Goal: Information Seeking & Learning: Check status

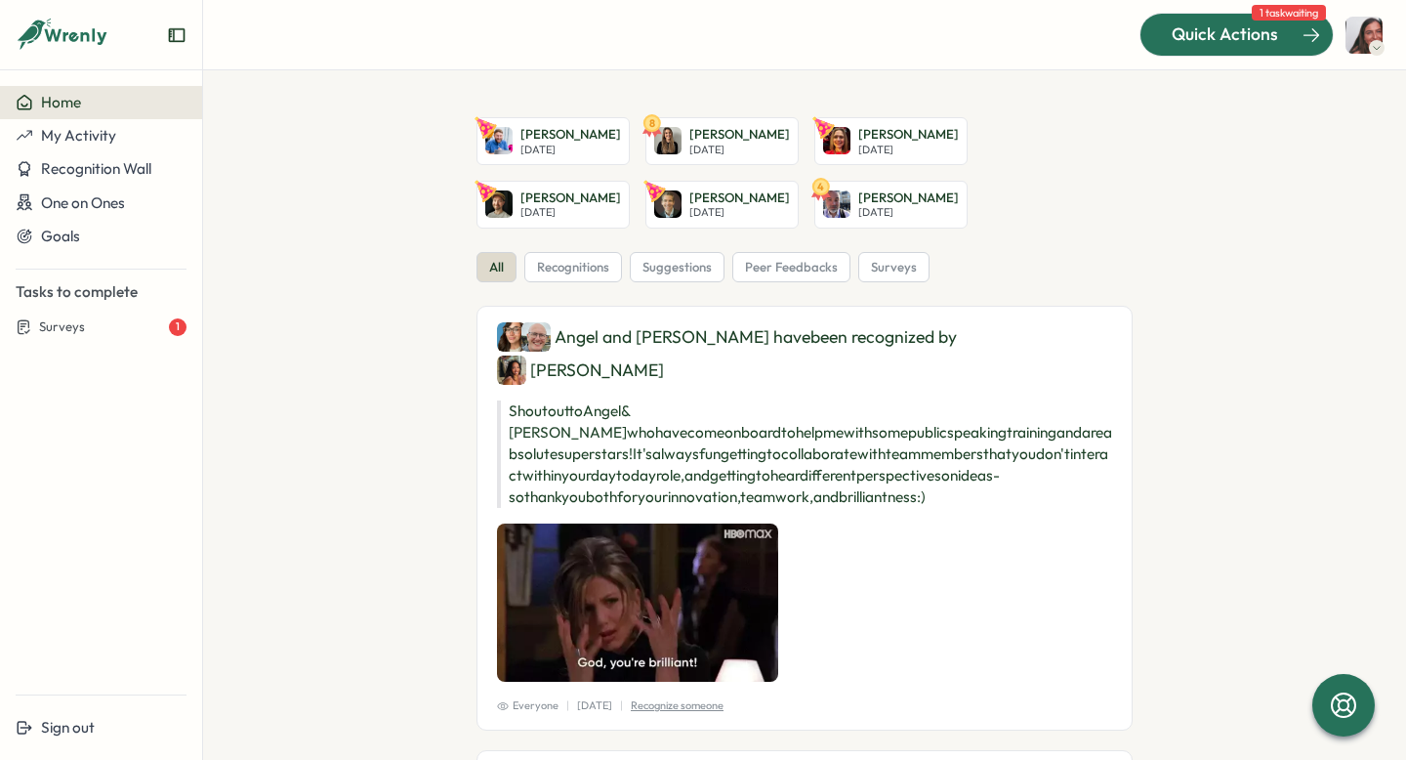
click at [1274, 38] on span "Quick Actions" at bounding box center [1225, 33] width 106 height 25
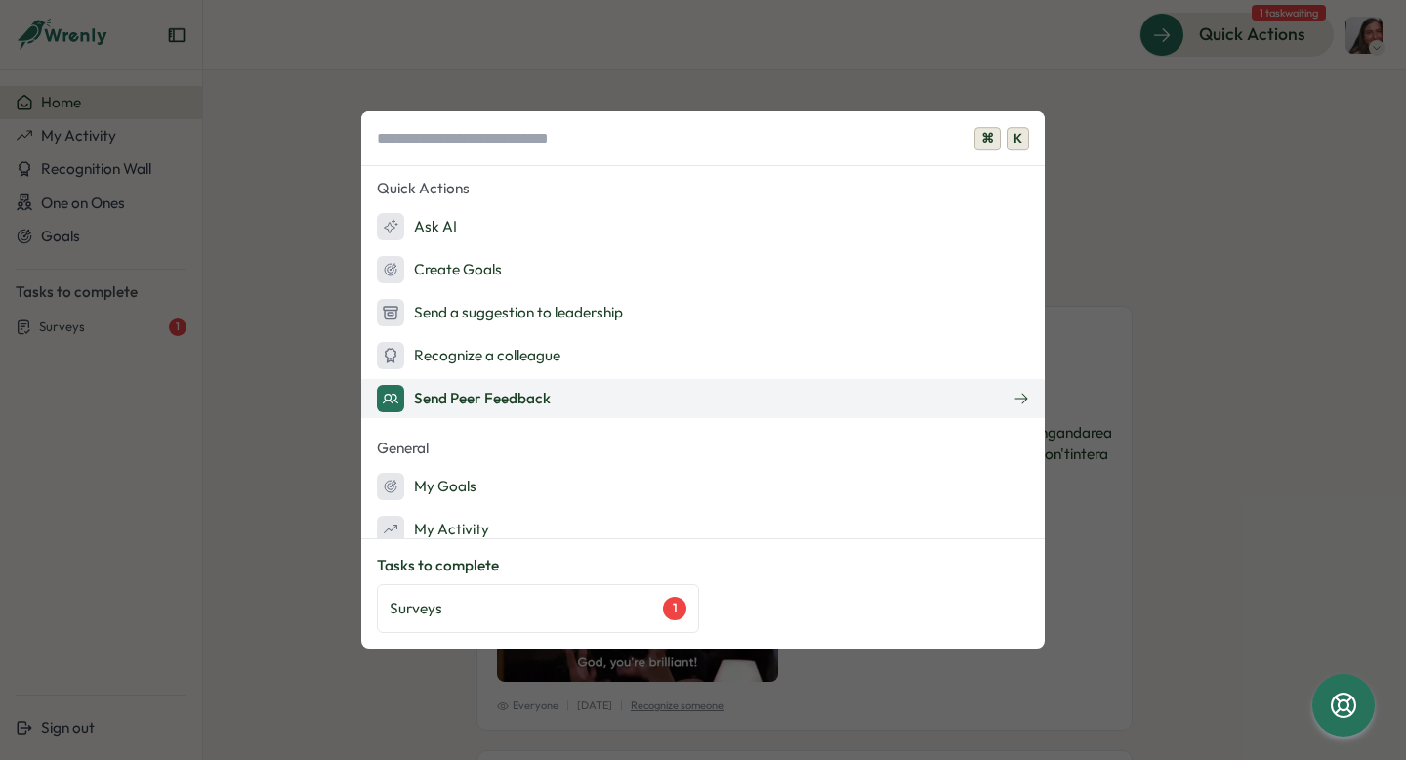
scroll to position [62, 0]
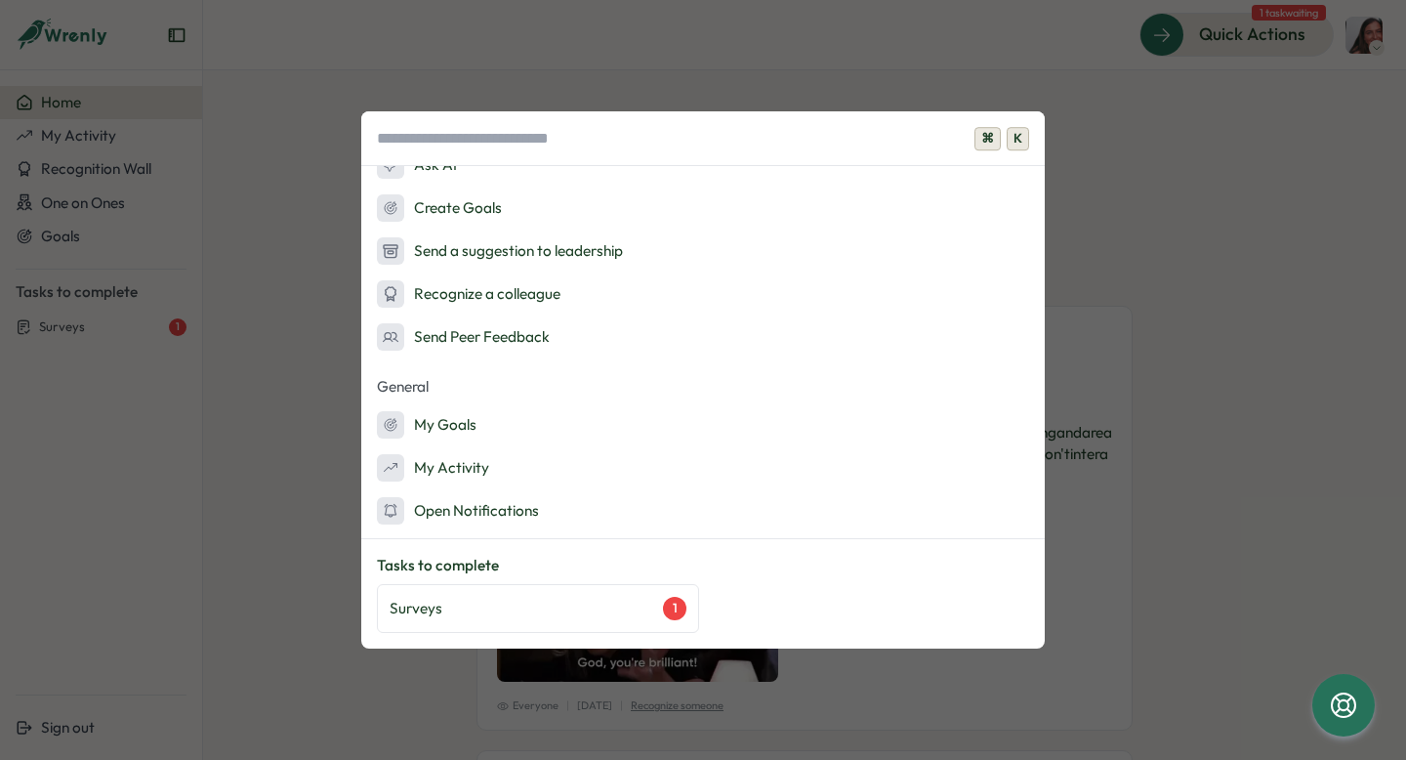
click at [195, 218] on div "⌘ K Quick Actions Ask AI Create Goals Send a suggestion to leadership Recognize…" at bounding box center [703, 380] width 1406 height 760
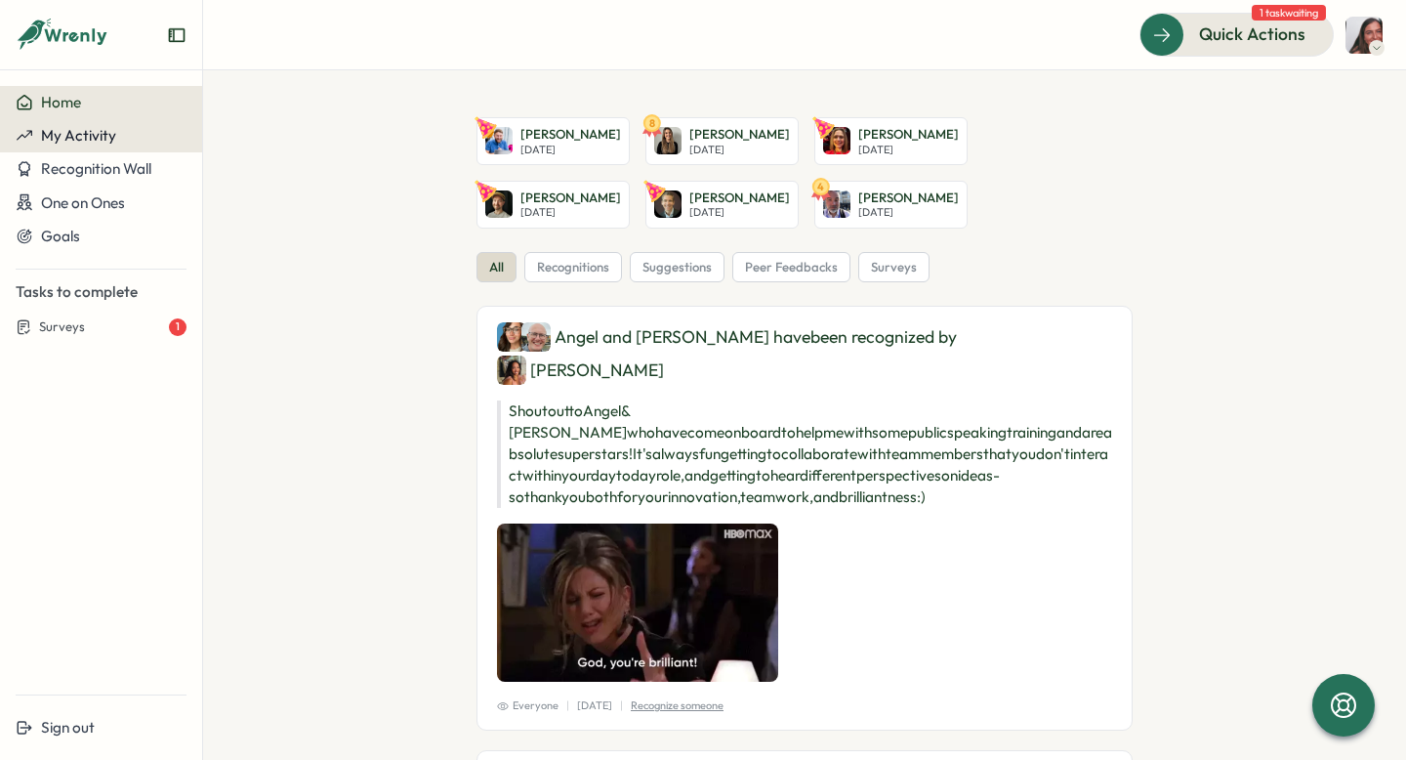
click at [107, 138] on span "My Activity" at bounding box center [78, 135] width 75 height 19
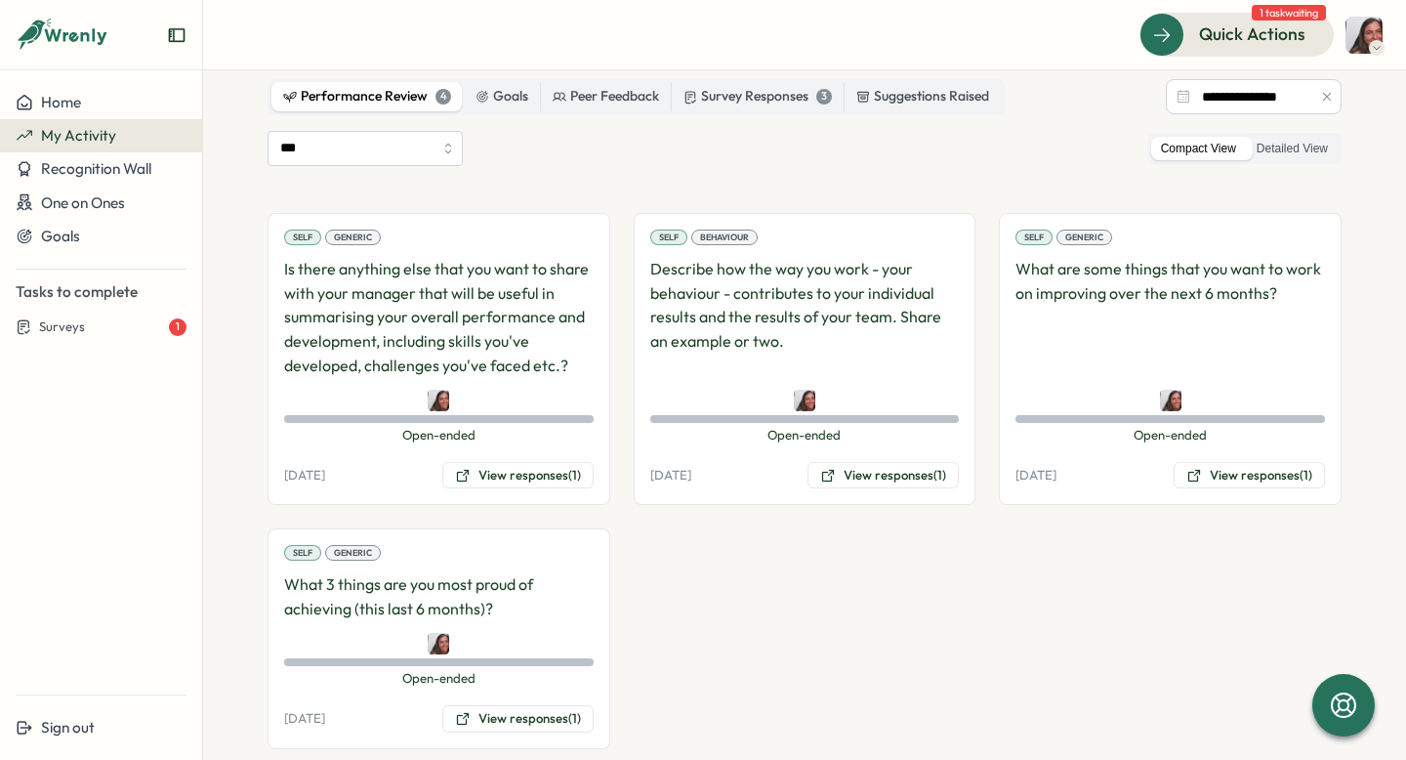
scroll to position [157, 0]
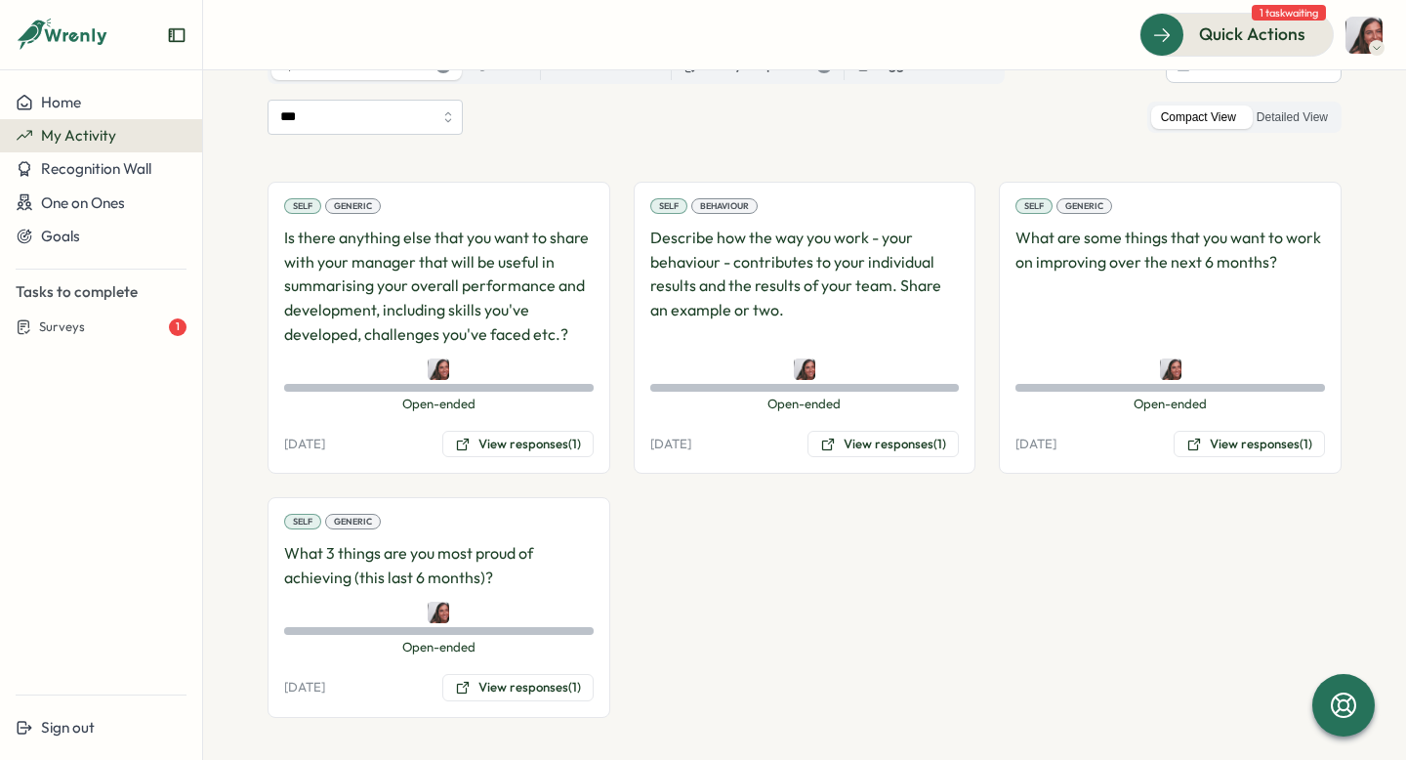
scroll to position [151, 0]
click at [534, 687] on button "View responses (1)" at bounding box center [517, 689] width 151 height 27
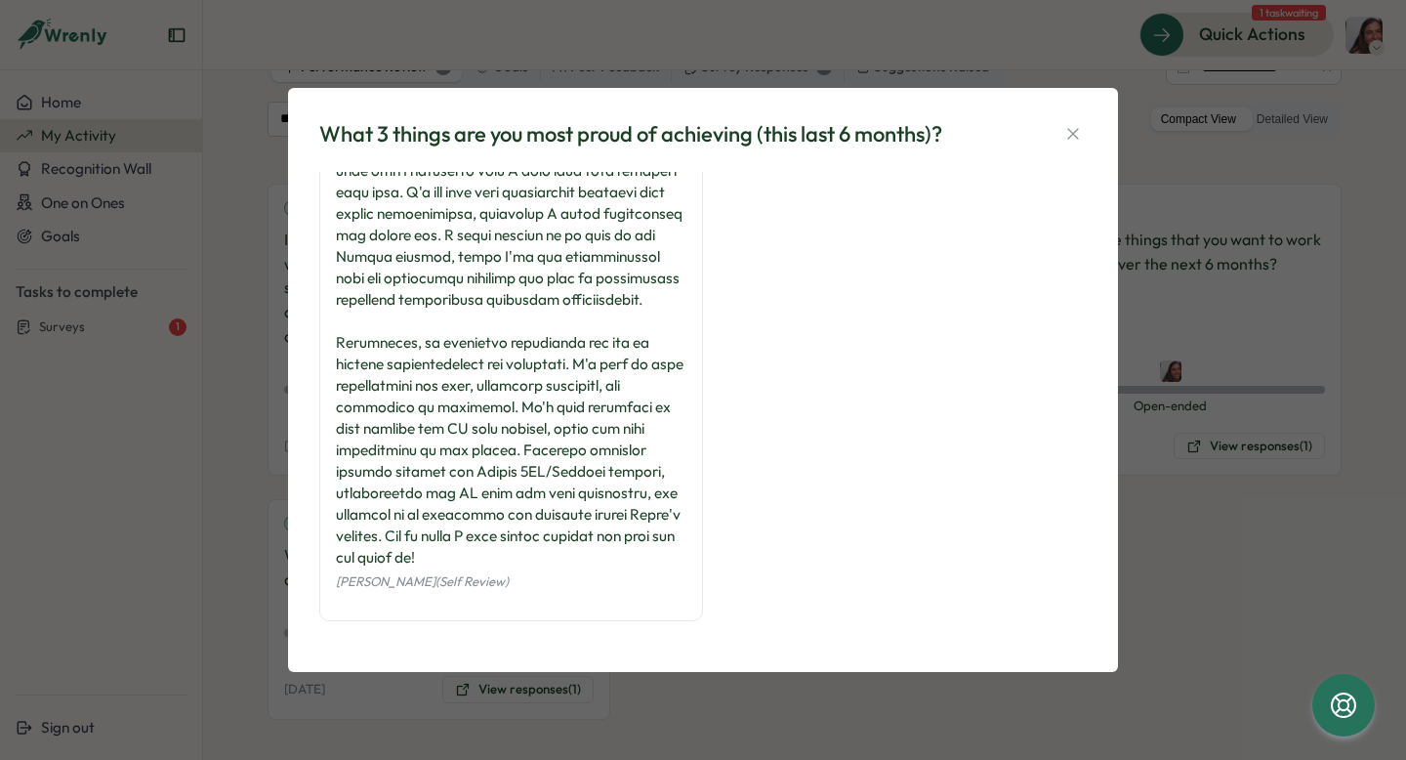
scroll to position [607, 0]
click at [1087, 134] on div "What 3 things are you most proud of achieving (this last 6 months)? Eliza Sanda…" at bounding box center [703, 380] width 783 height 538
click at [1073, 134] on icon "button" at bounding box center [1072, 133] width 11 height 11
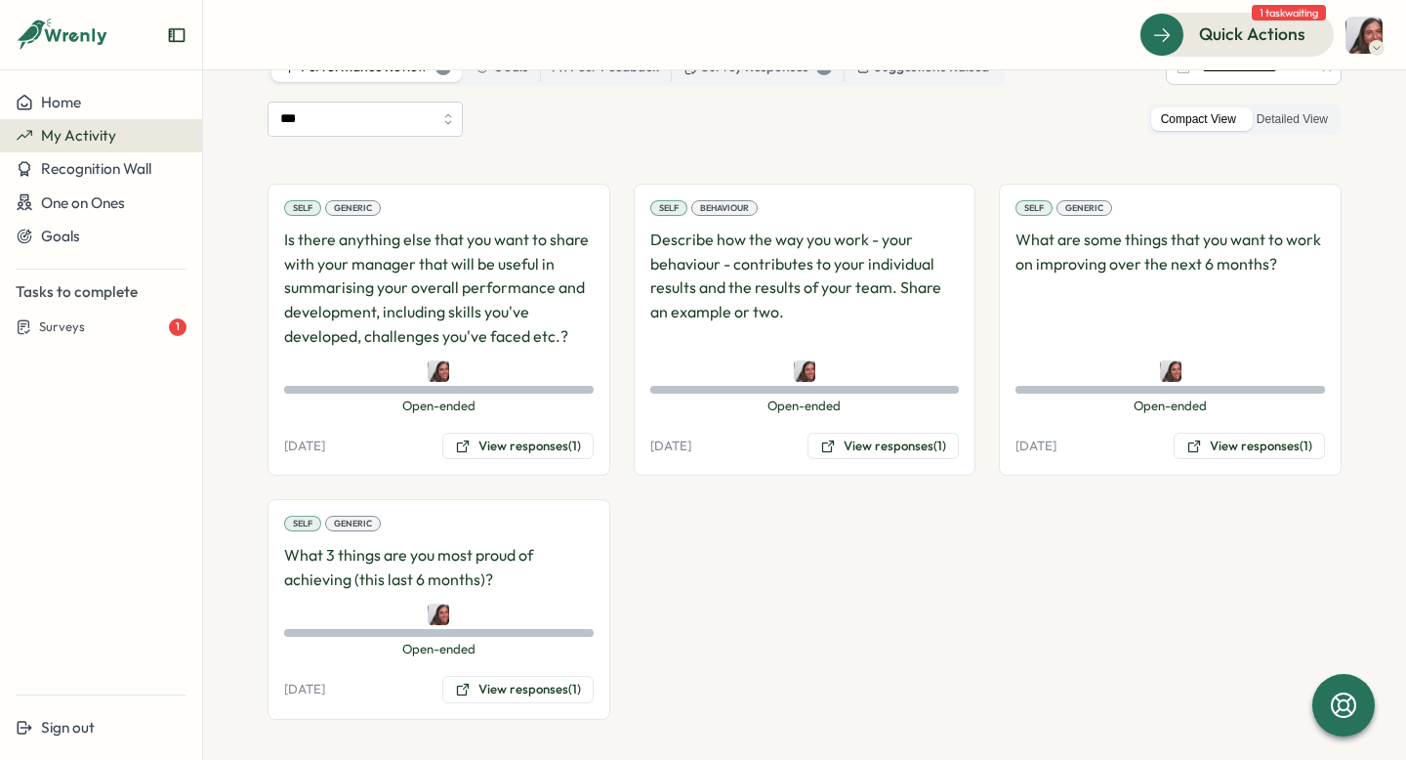
scroll to position [157, 0]
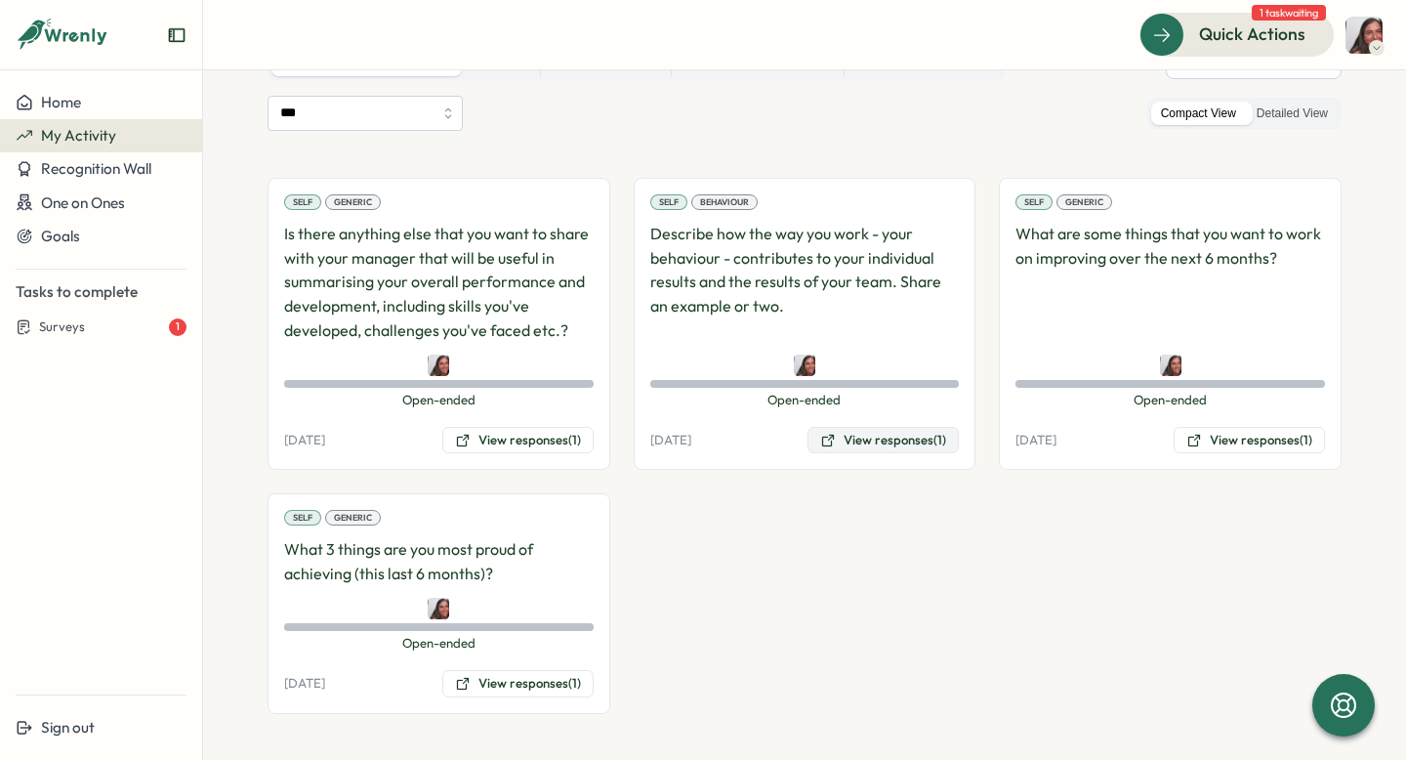
click at [882, 445] on button "View responses (1)" at bounding box center [883, 440] width 151 height 27
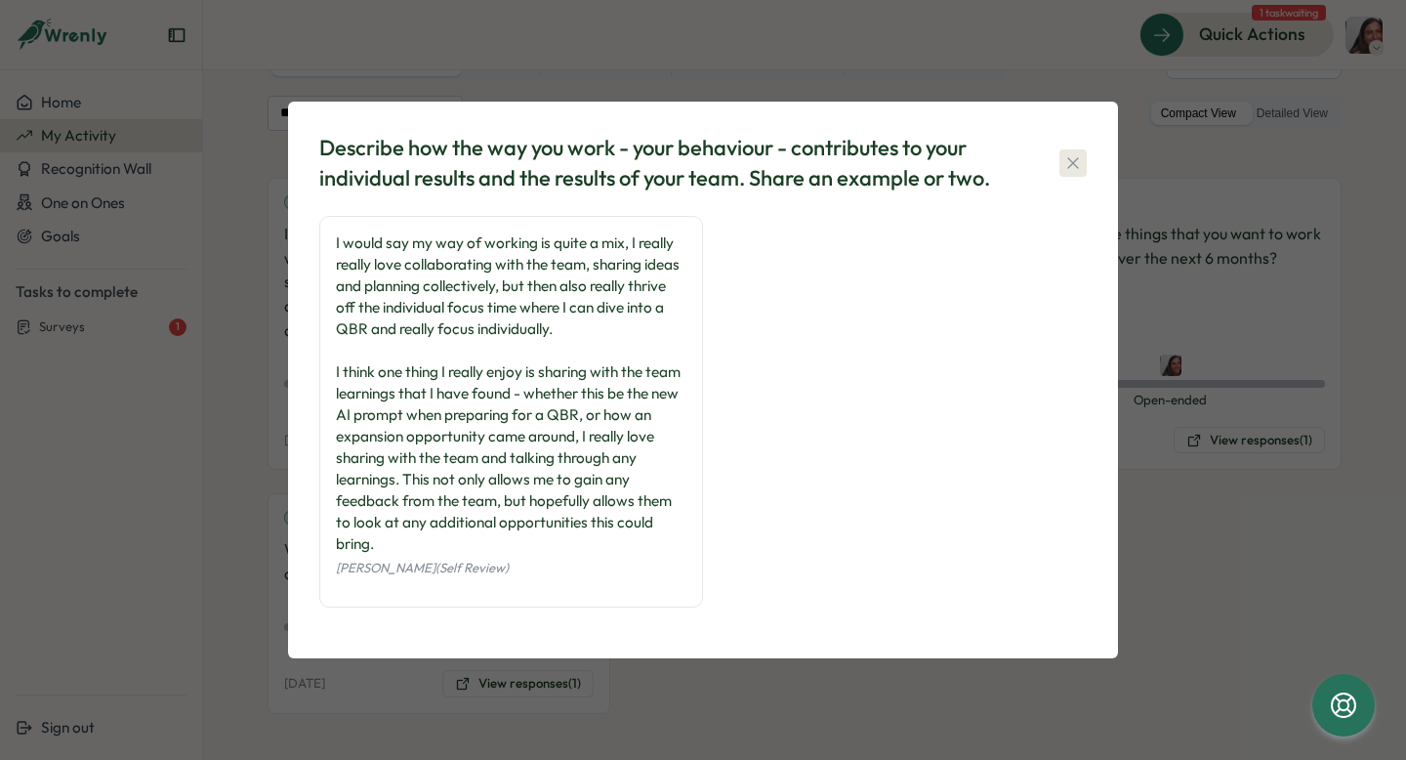
click at [1074, 153] on icon "button" at bounding box center [1073, 163] width 20 height 20
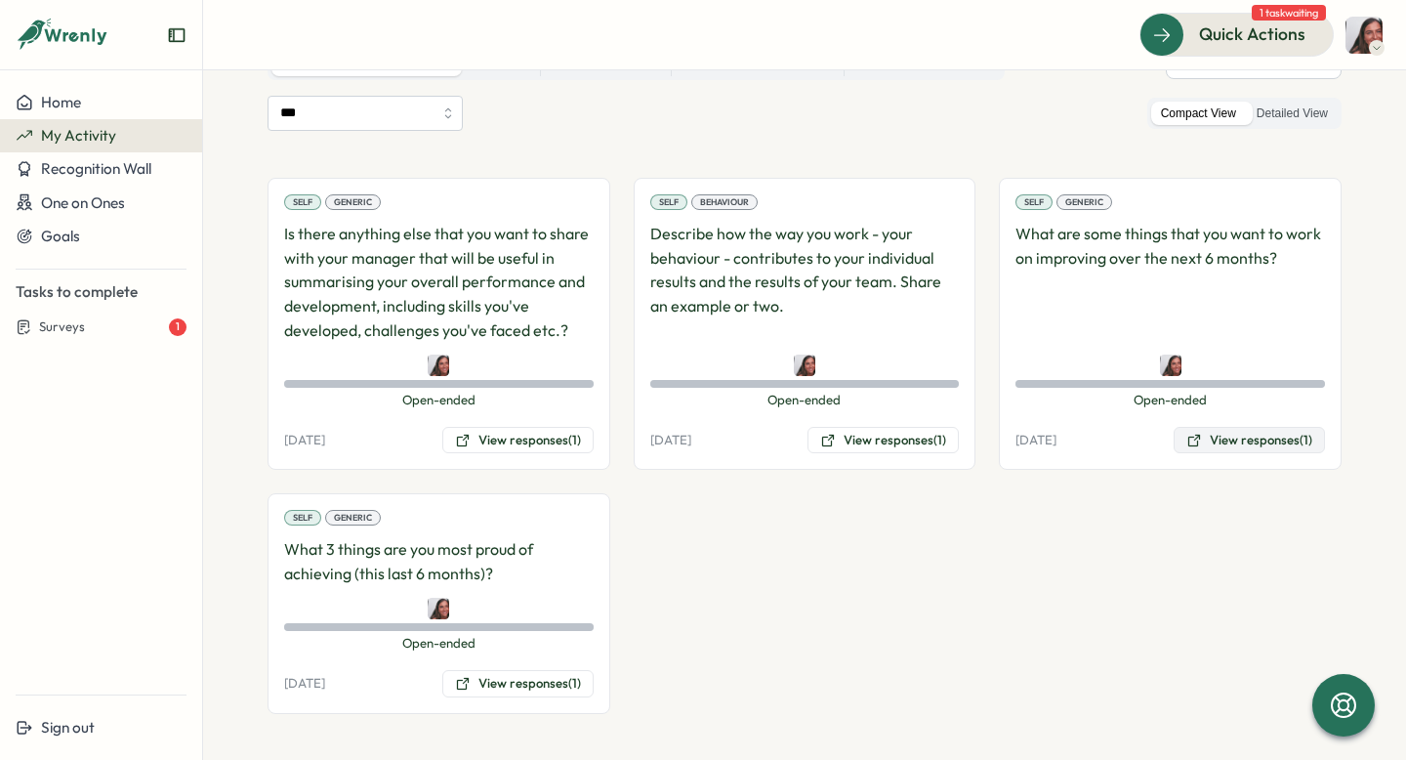
click at [1203, 441] on button "View responses (1)" at bounding box center [1249, 440] width 151 height 27
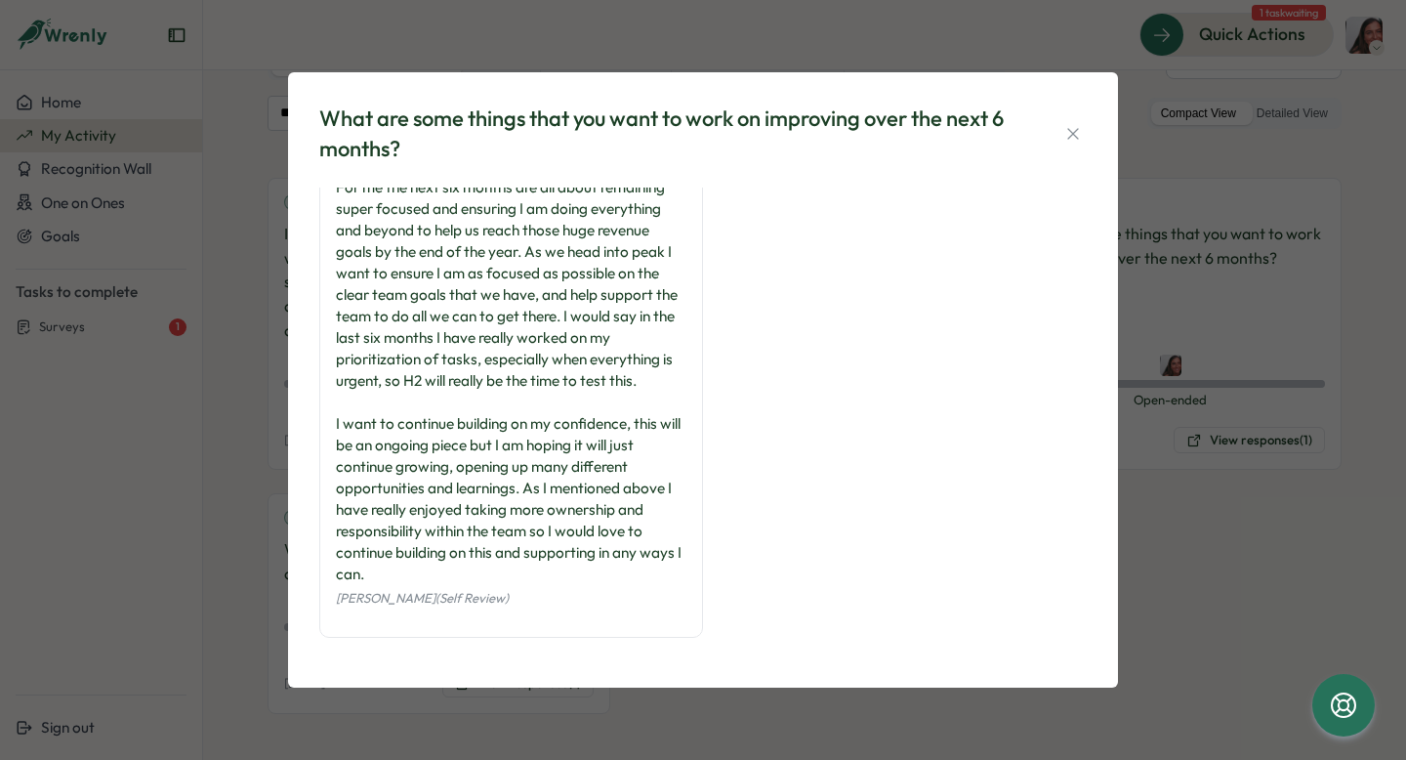
scroll to position [0, 0]
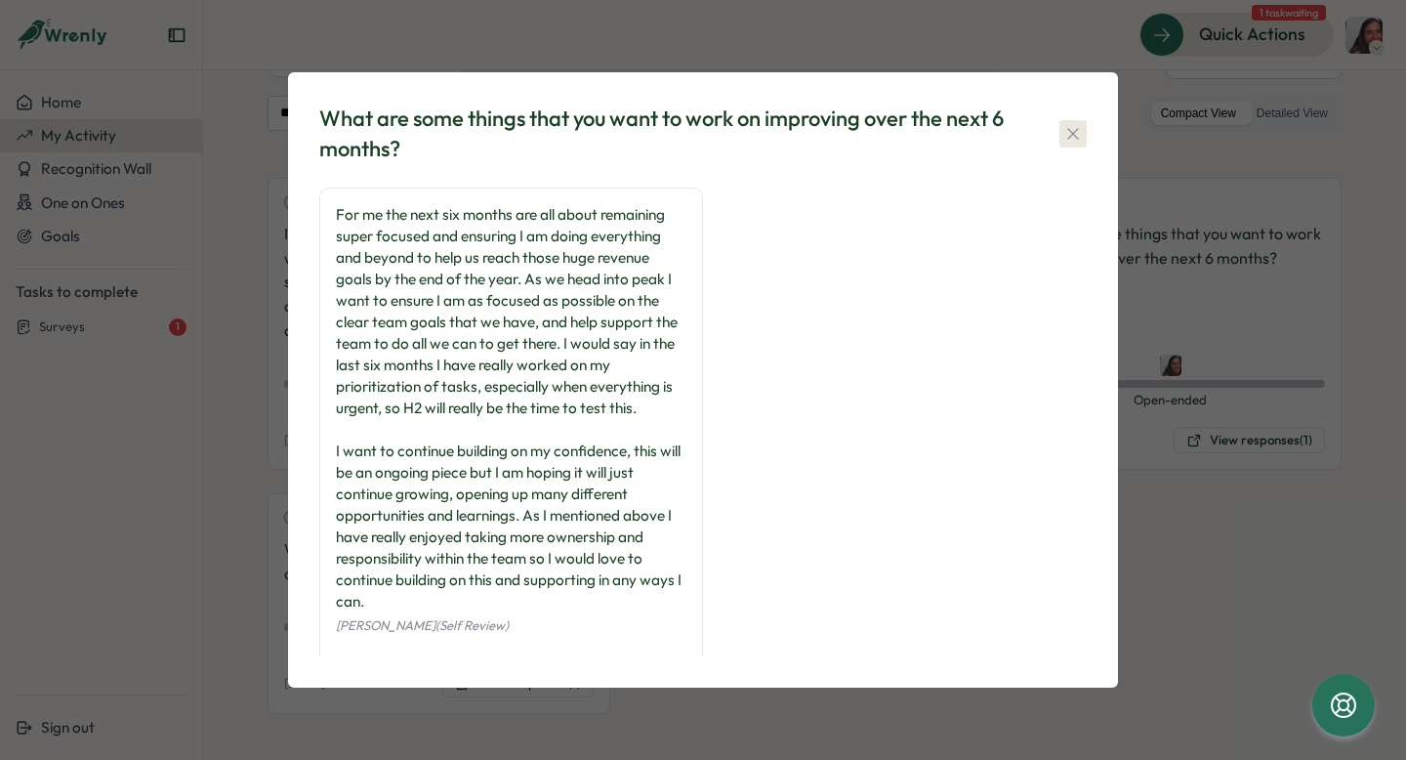
click at [1074, 134] on icon "button" at bounding box center [1073, 134] width 20 height 20
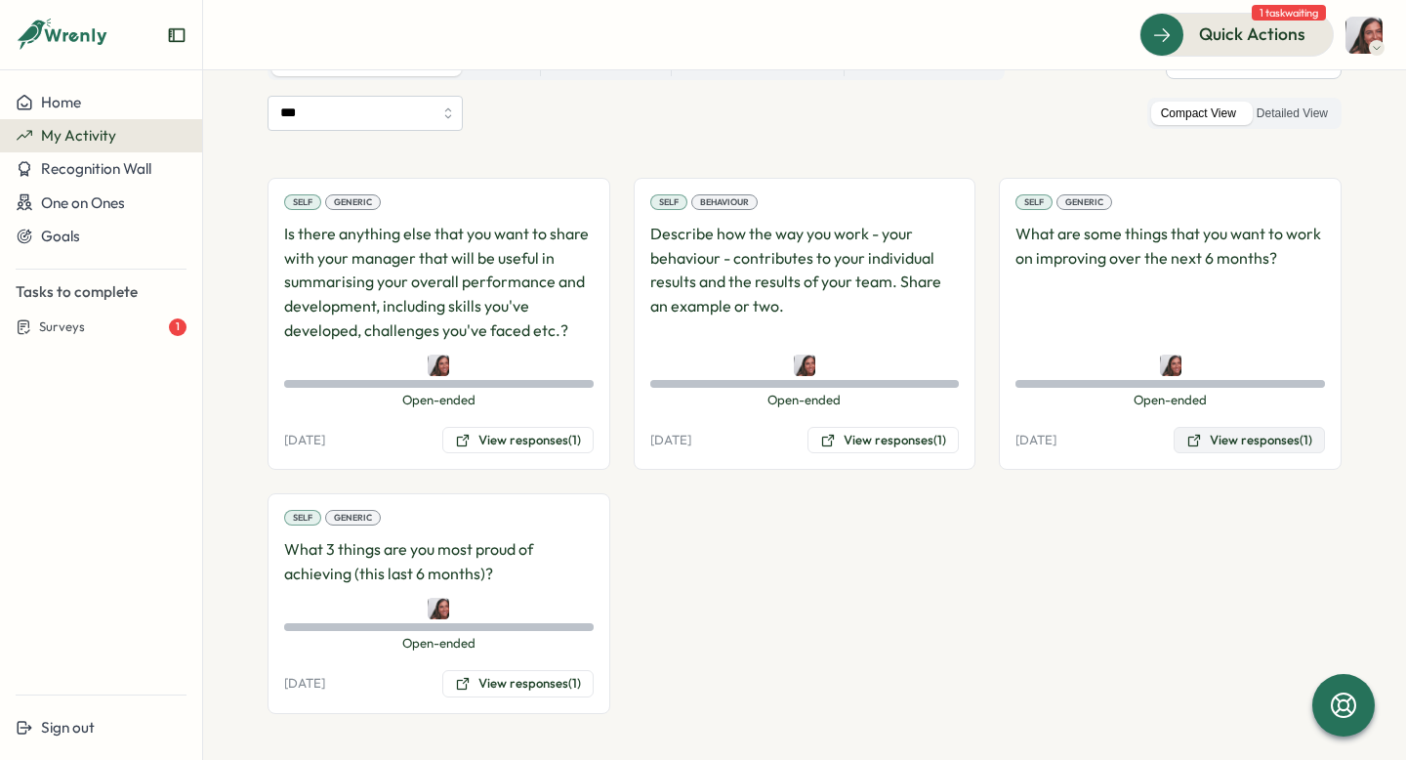
click at [1231, 438] on button "View responses (1)" at bounding box center [1249, 440] width 151 height 27
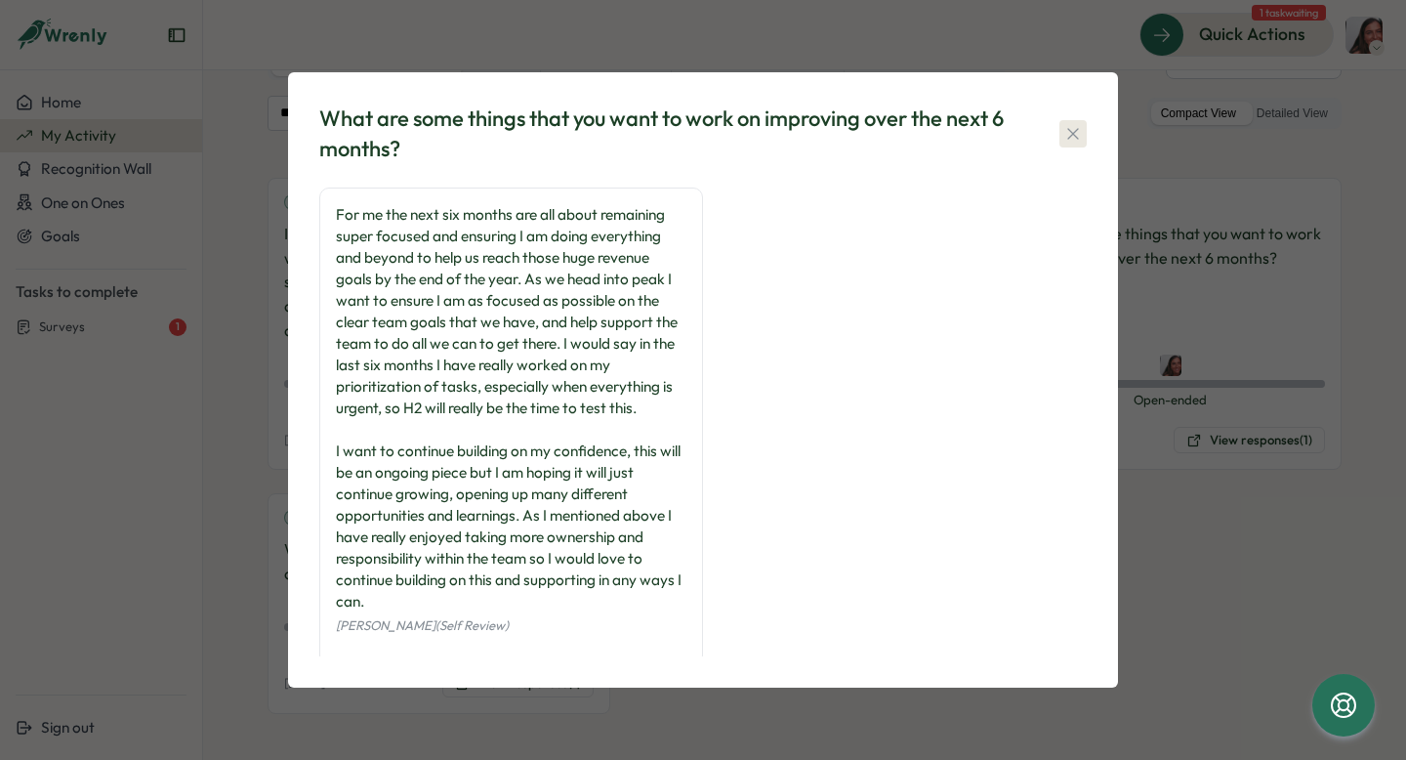
click at [1071, 132] on icon "button" at bounding box center [1072, 133] width 11 height 11
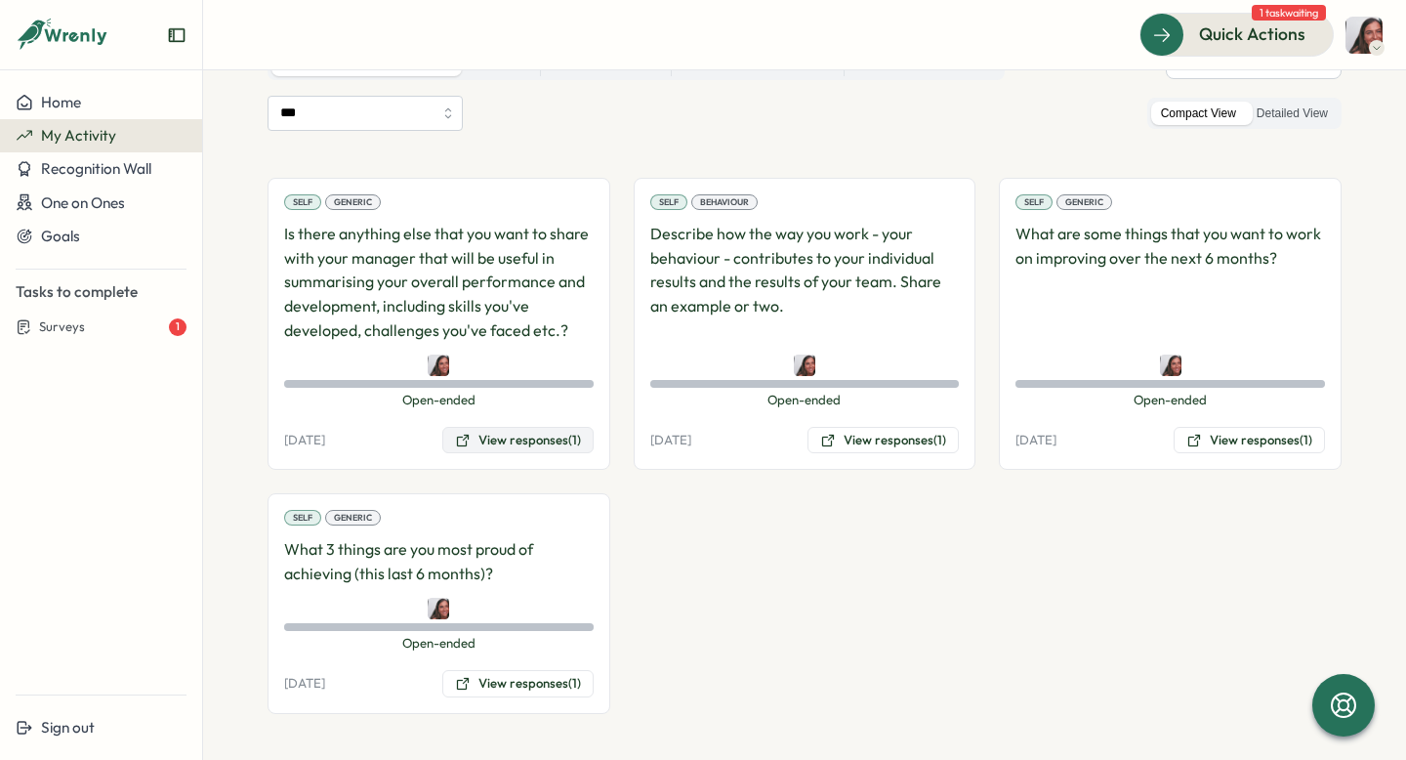
click at [531, 442] on button "View responses (1)" at bounding box center [517, 440] width 151 height 27
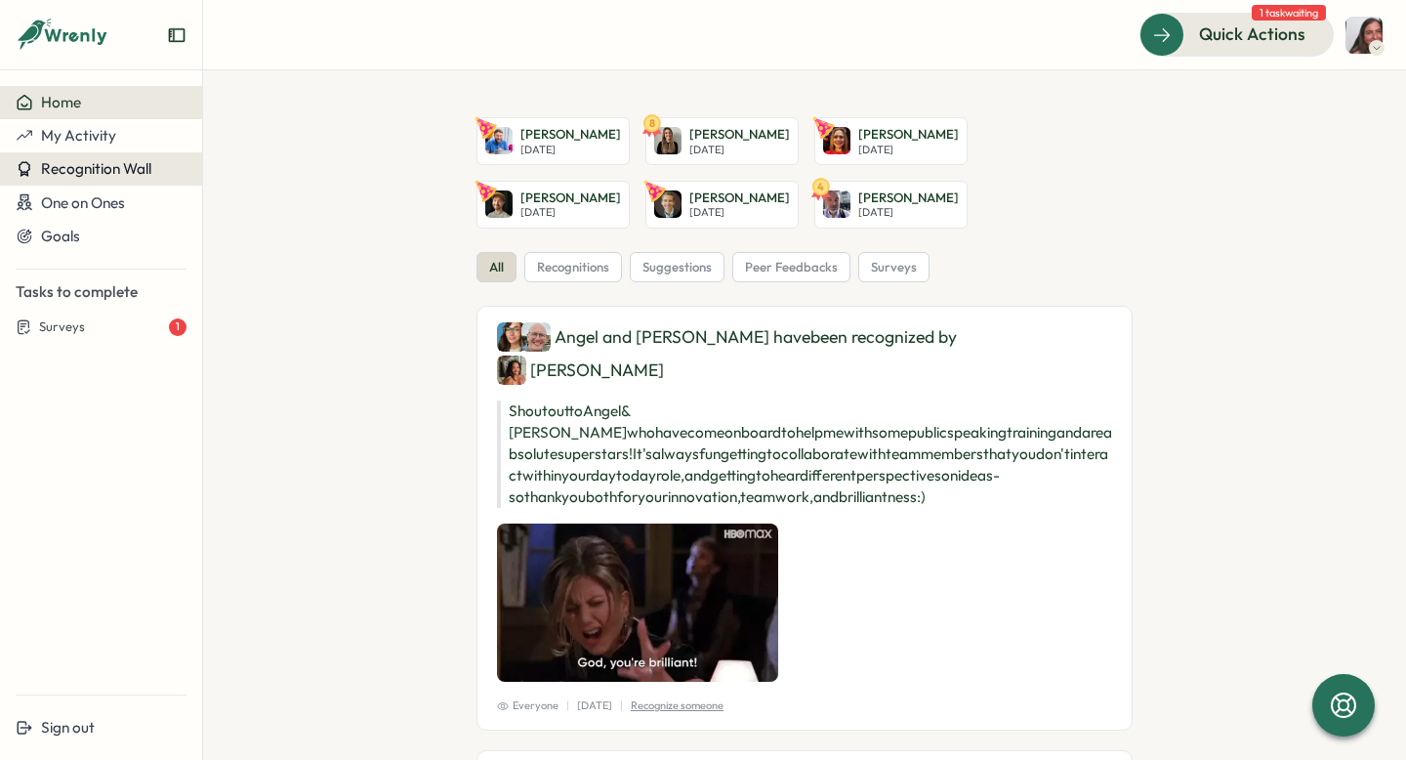
click at [57, 171] on span "Recognition Wall" at bounding box center [96, 168] width 110 height 19
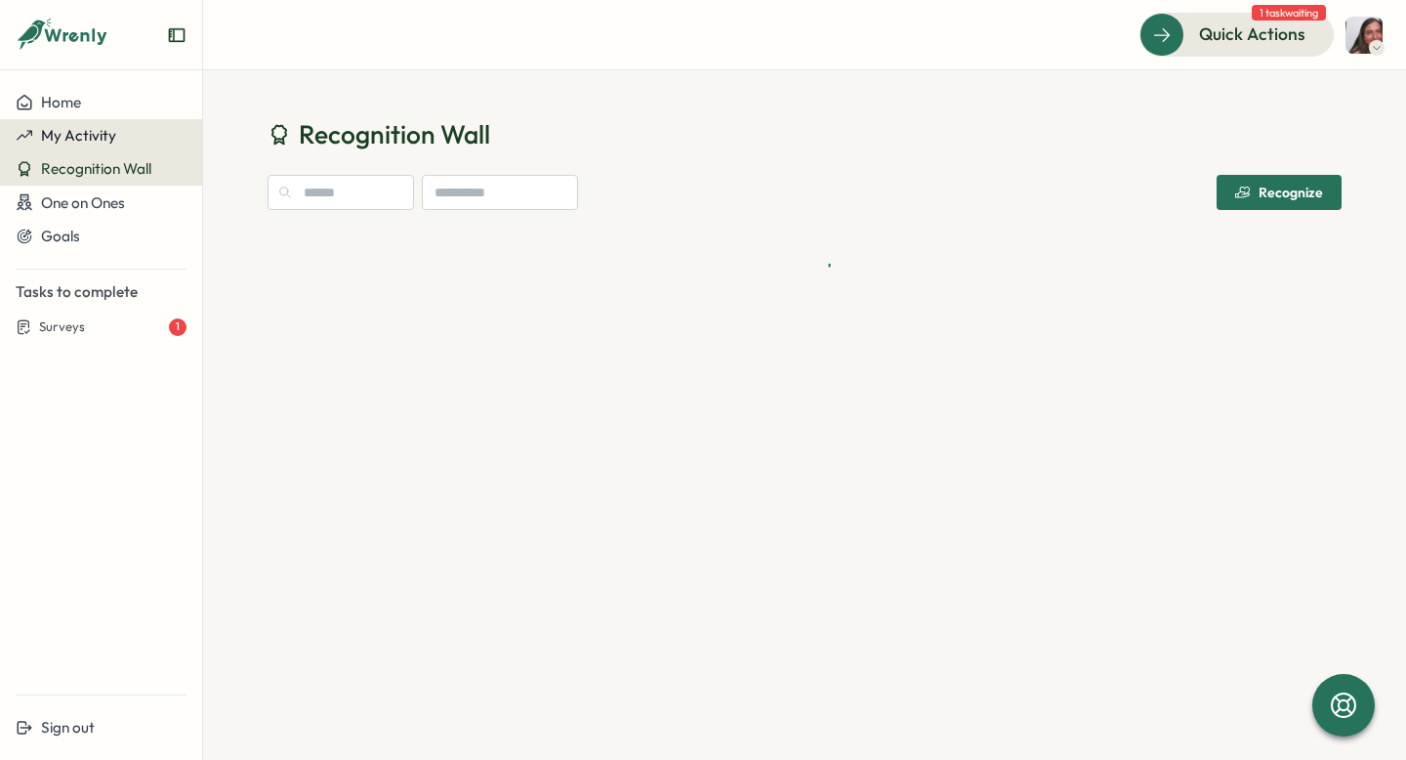
click at [79, 129] on span "My Activity" at bounding box center [78, 135] width 75 height 19
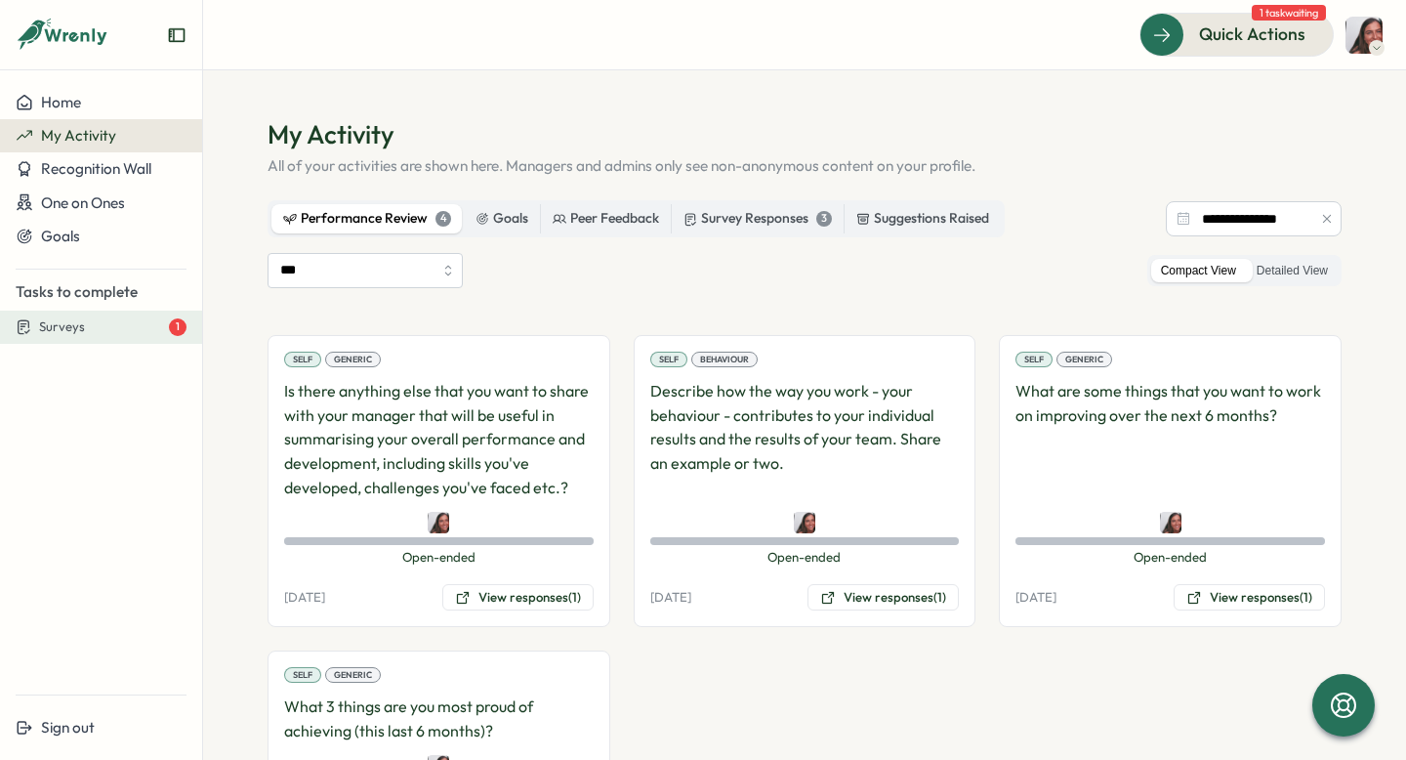
click at [80, 327] on span "Surveys" at bounding box center [62, 327] width 46 height 18
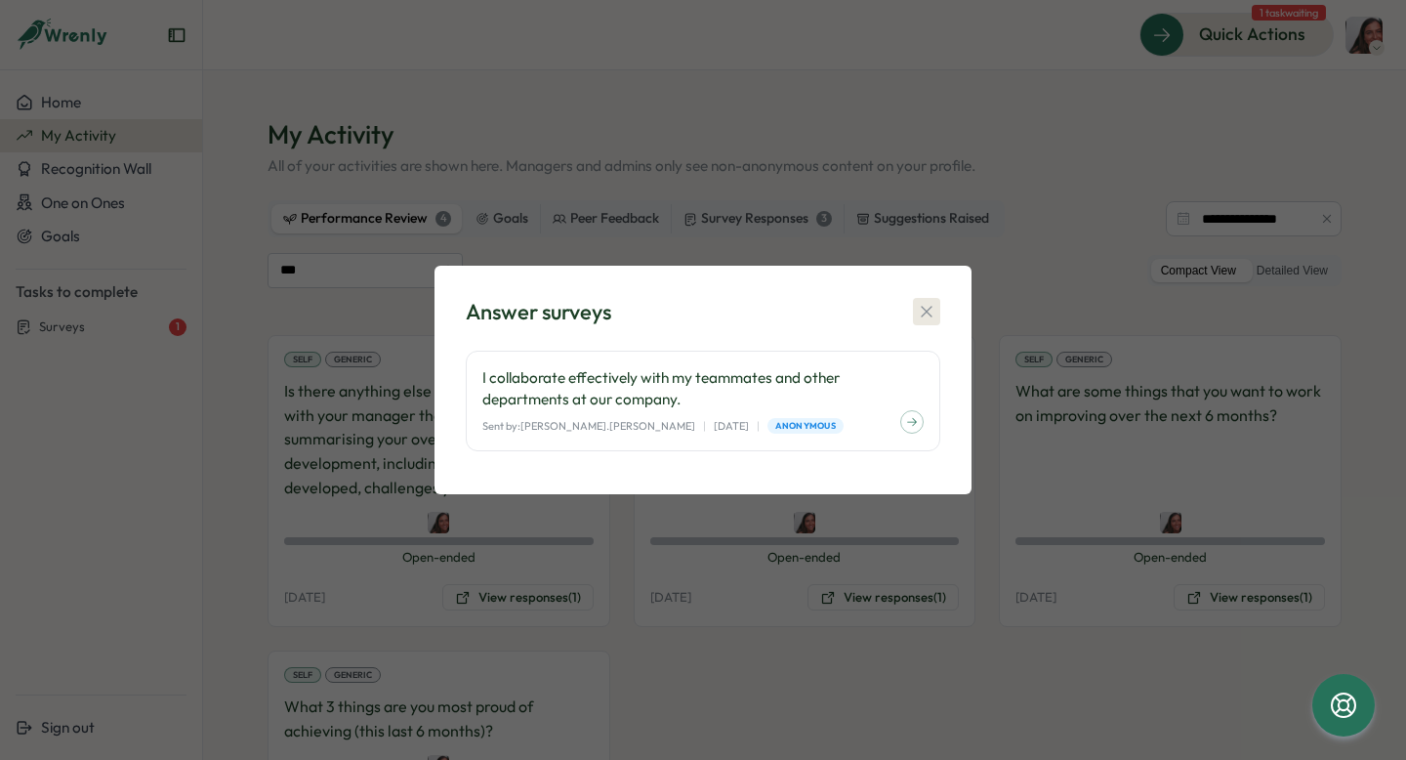
click at [937, 321] on button "button" at bounding box center [926, 311] width 27 height 27
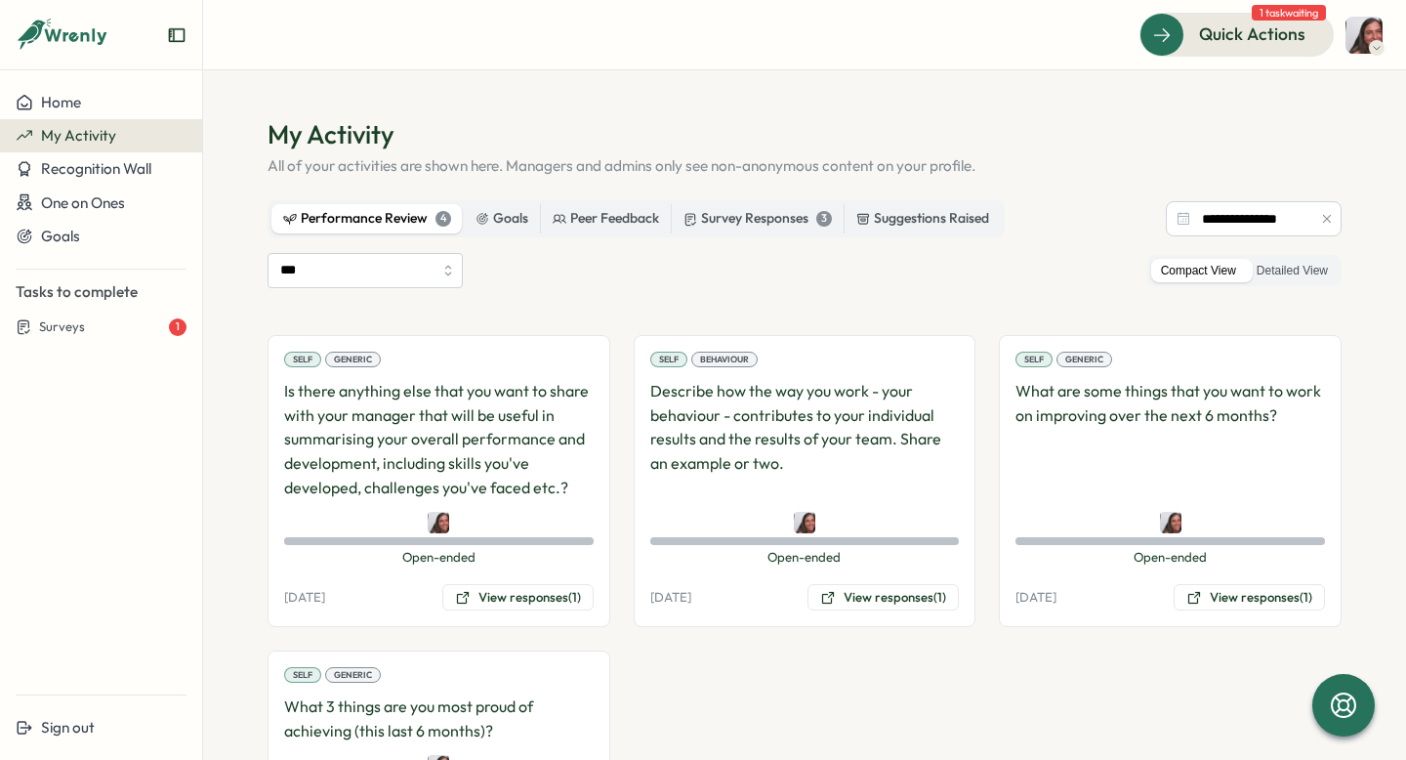
scroll to position [110, 0]
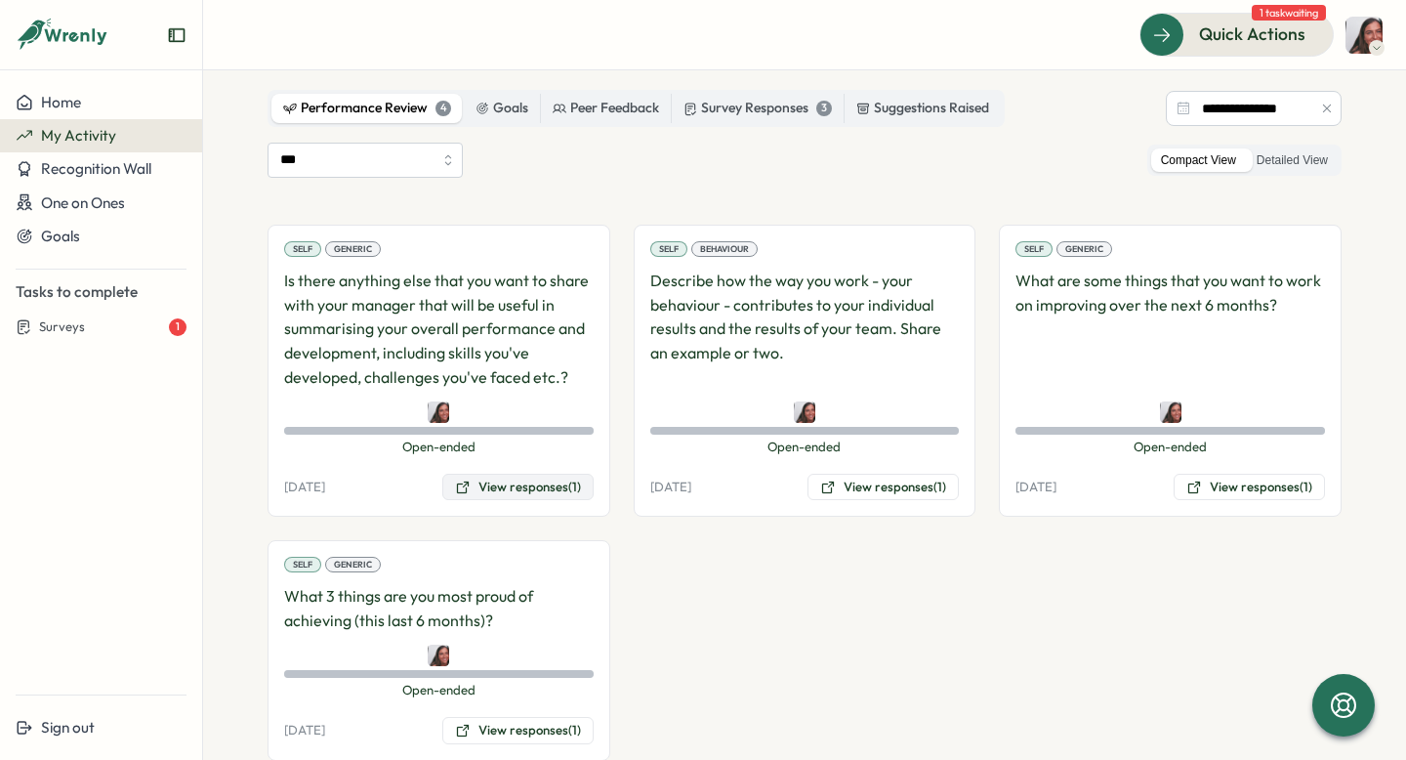
click at [521, 495] on button "View responses (1)" at bounding box center [517, 487] width 151 height 27
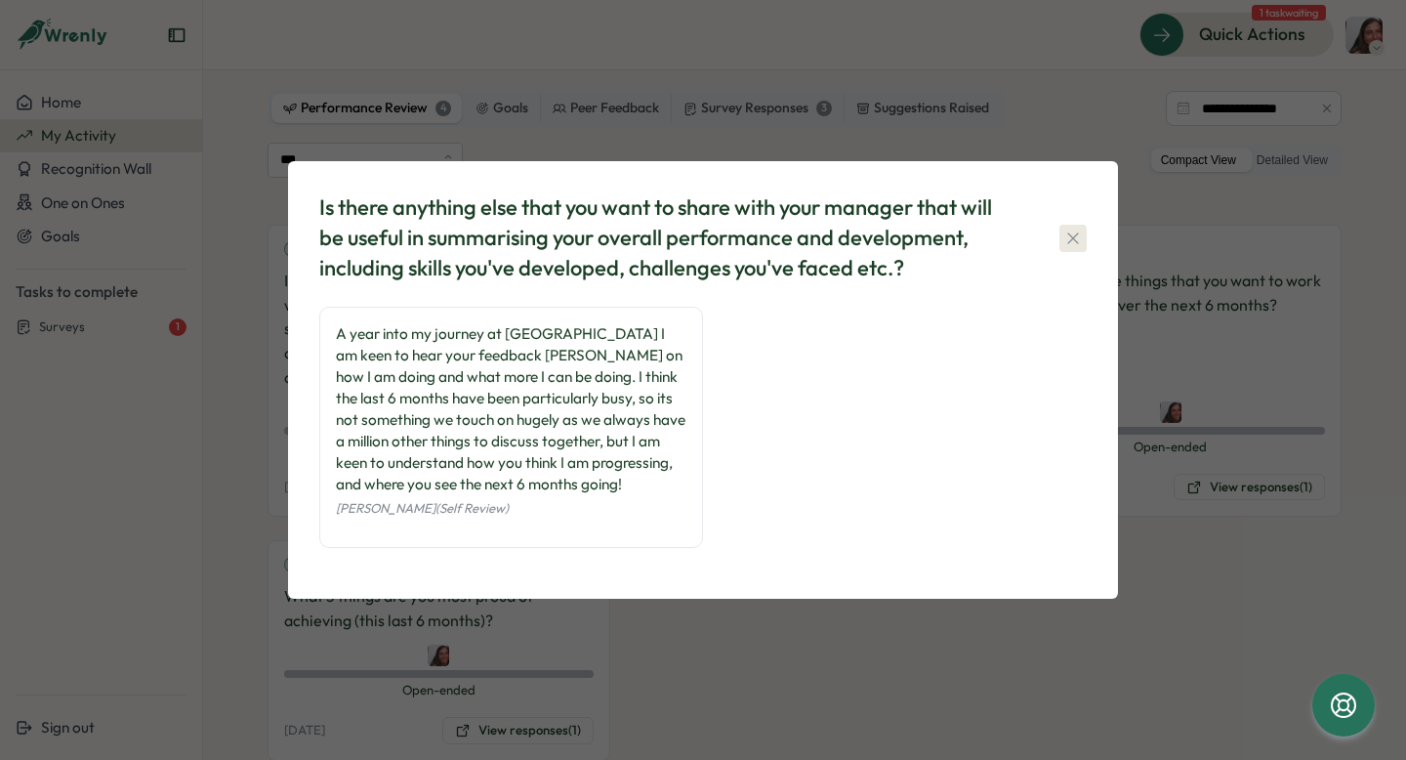
click at [1070, 229] on icon "button" at bounding box center [1073, 239] width 20 height 20
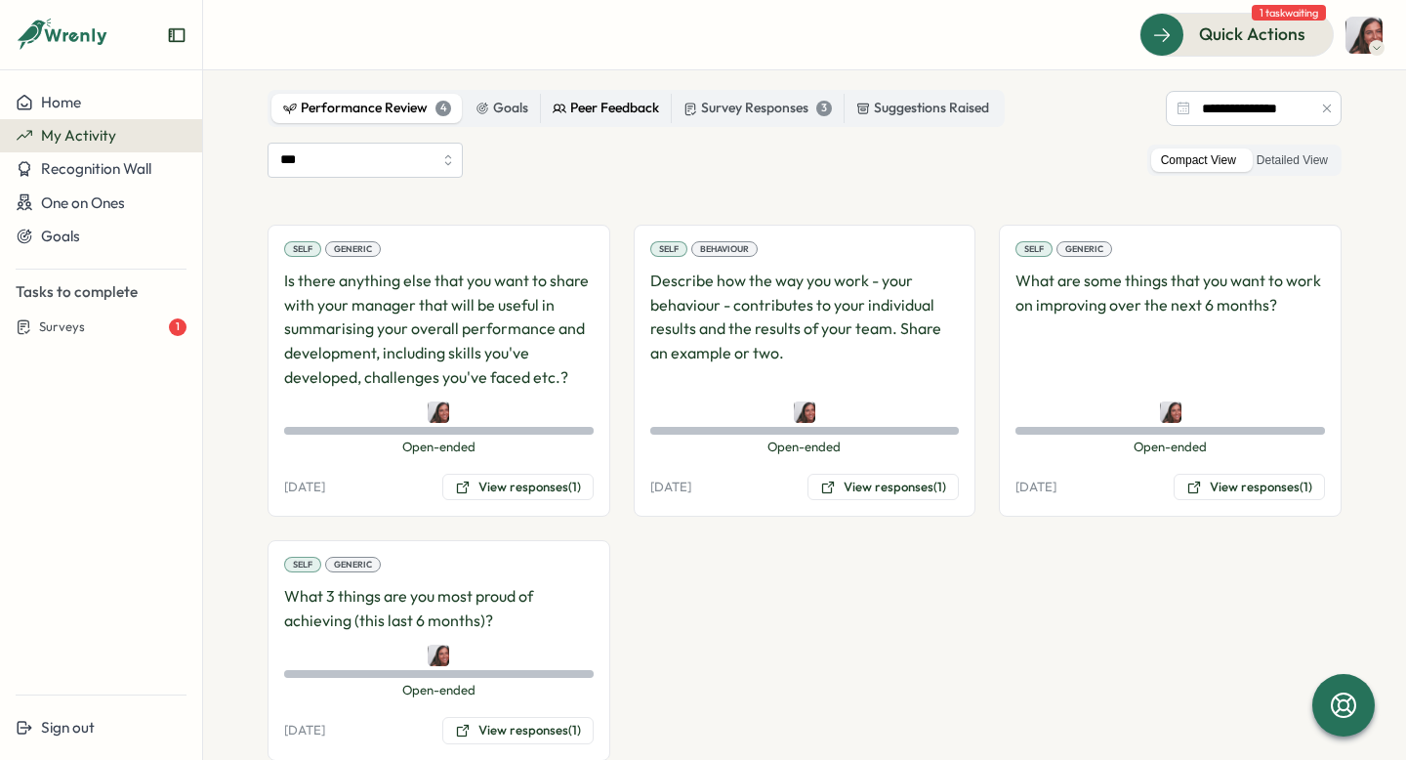
click at [628, 104] on div "Peer Feedback" at bounding box center [606, 108] width 106 height 21
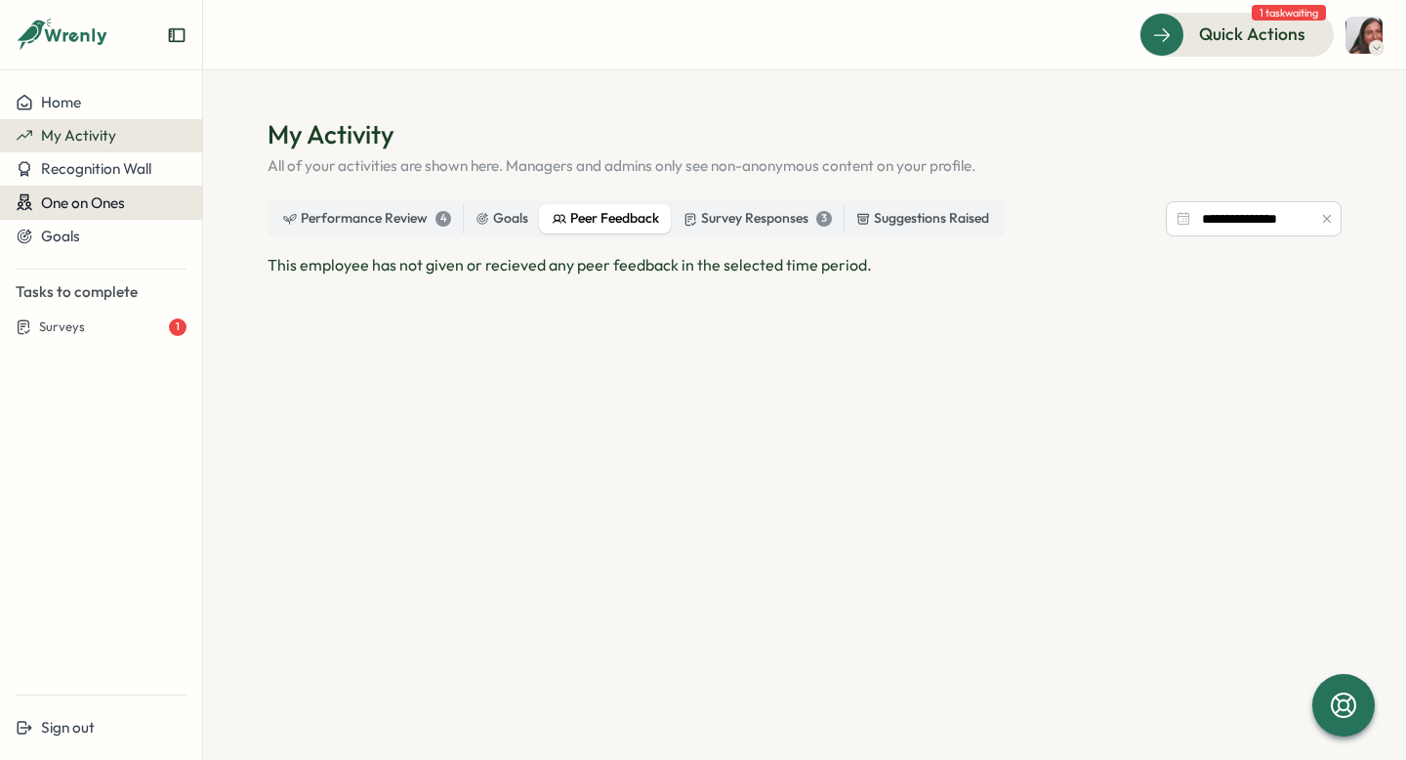
click at [55, 201] on span "One on Ones" at bounding box center [83, 202] width 84 height 19
click at [62, 207] on span "One on Ones" at bounding box center [83, 202] width 84 height 19
click at [83, 172] on span "Recognition Wall" at bounding box center [96, 168] width 110 height 19
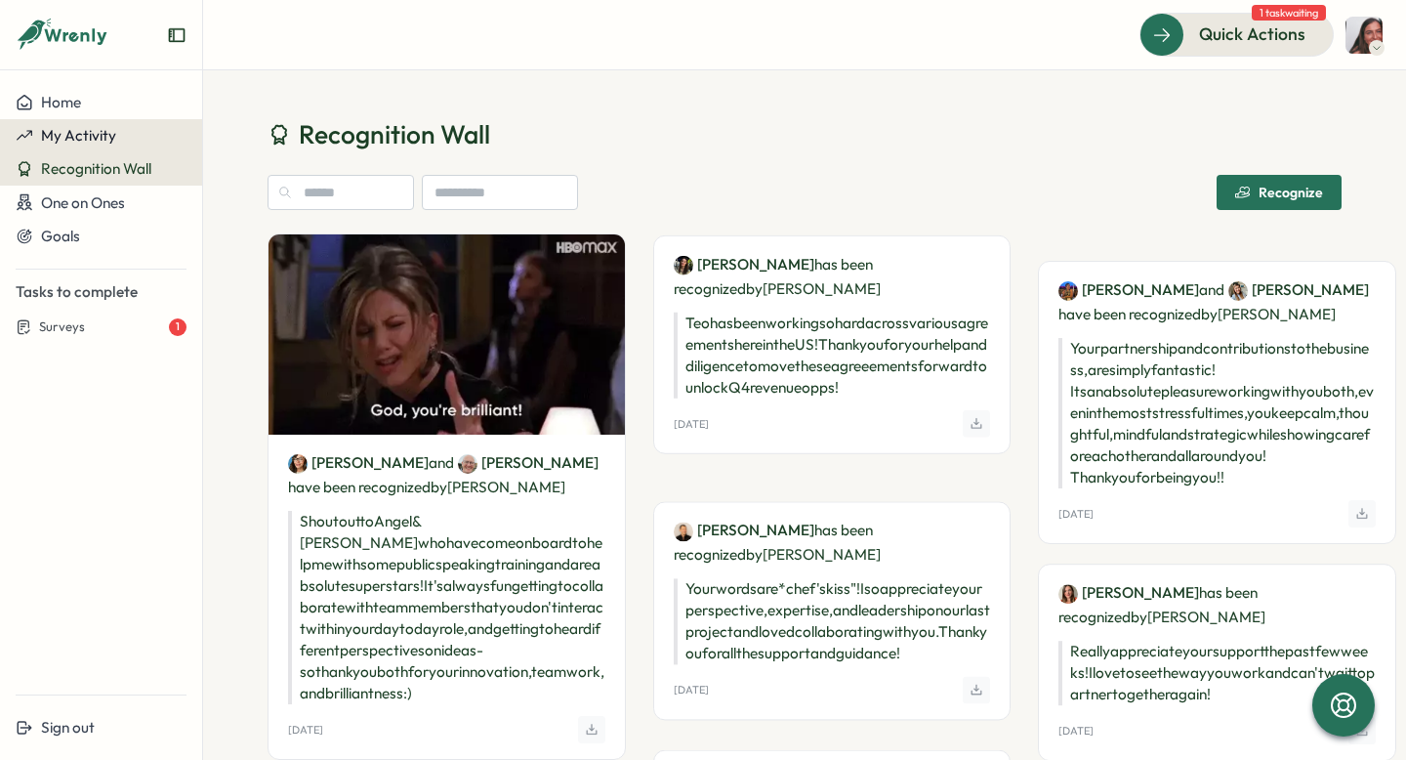
click at [83, 121] on button "My Activity" at bounding box center [101, 135] width 202 height 33
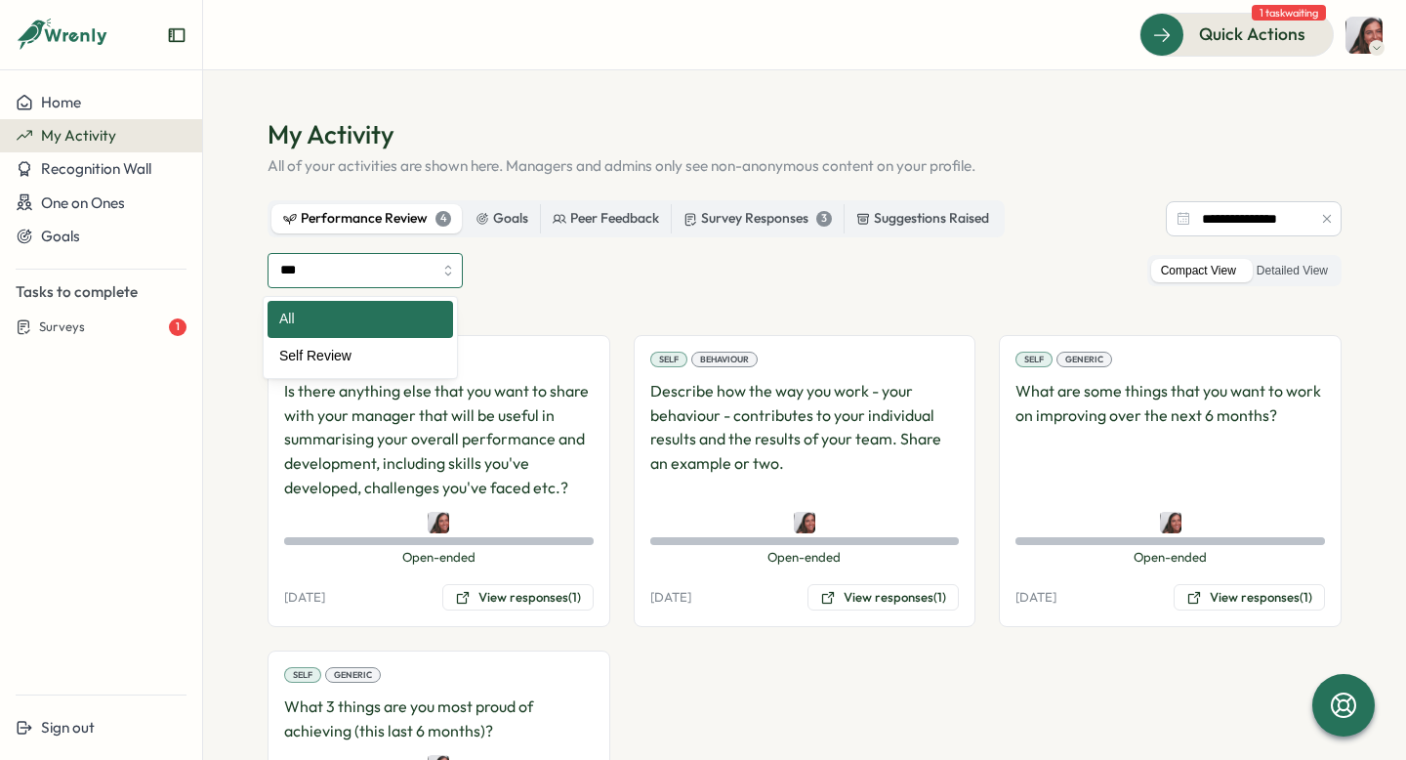
click at [329, 269] on input "***" at bounding box center [365, 270] width 195 height 35
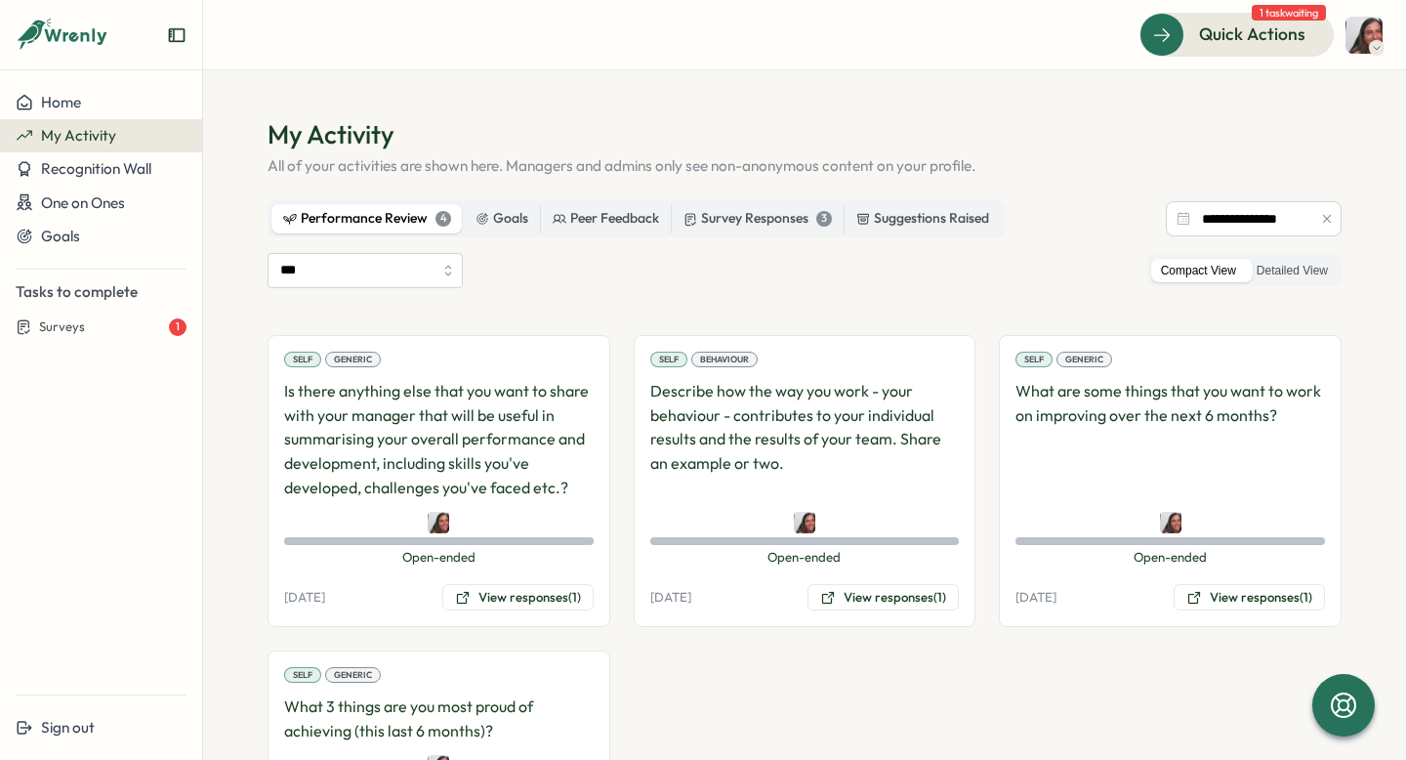
click at [526, 298] on div "*** Compact View Detailed View Self Generic Is there anything else that you wan…" at bounding box center [805, 562] width 1074 height 618
click at [565, 236] on div "Performance Review 4 Goals Peer Feedback Survey Responses 3 Suggestions Raised" at bounding box center [636, 218] width 737 height 37
click at [565, 210] on div "Peer Feedback" at bounding box center [606, 218] width 106 height 21
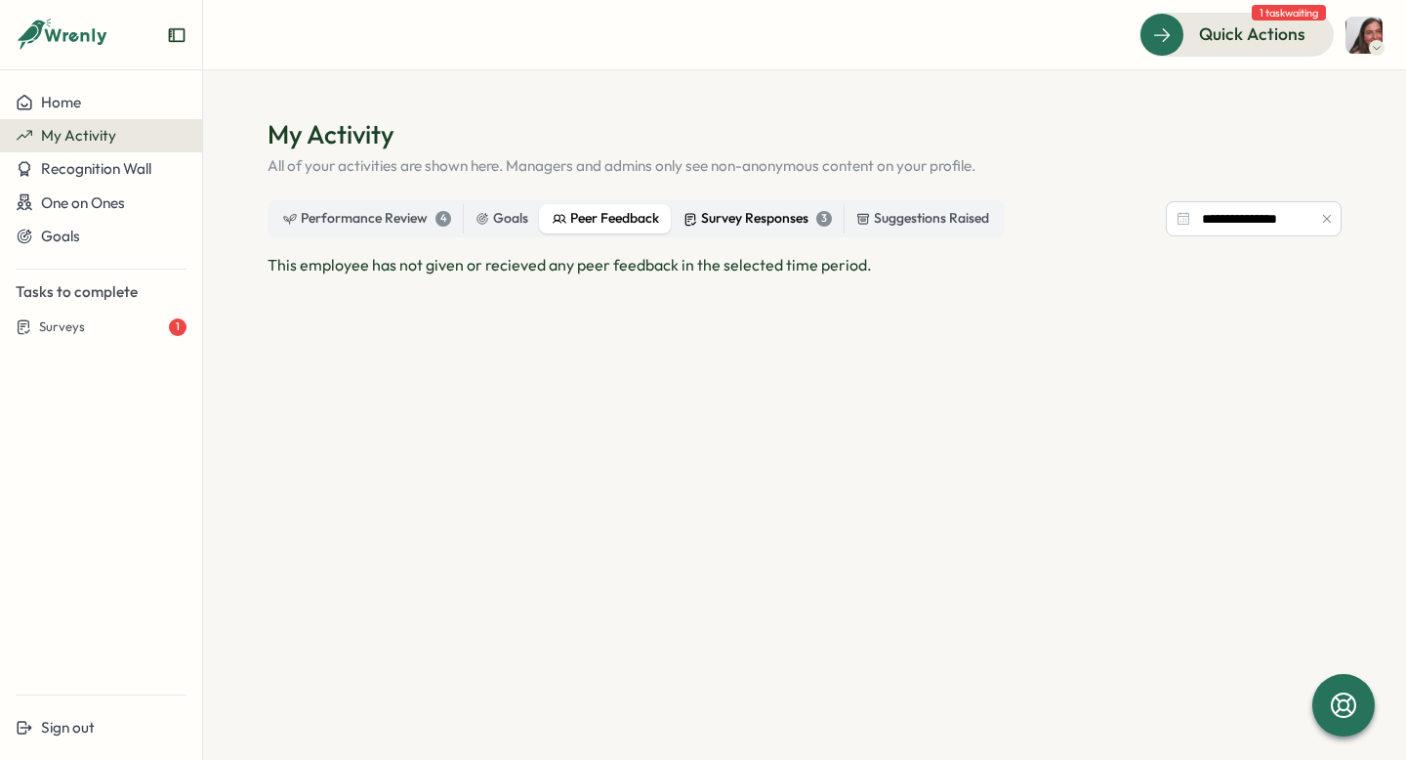
click at [732, 228] on div "Survey Responses 3" at bounding box center [758, 218] width 148 height 21
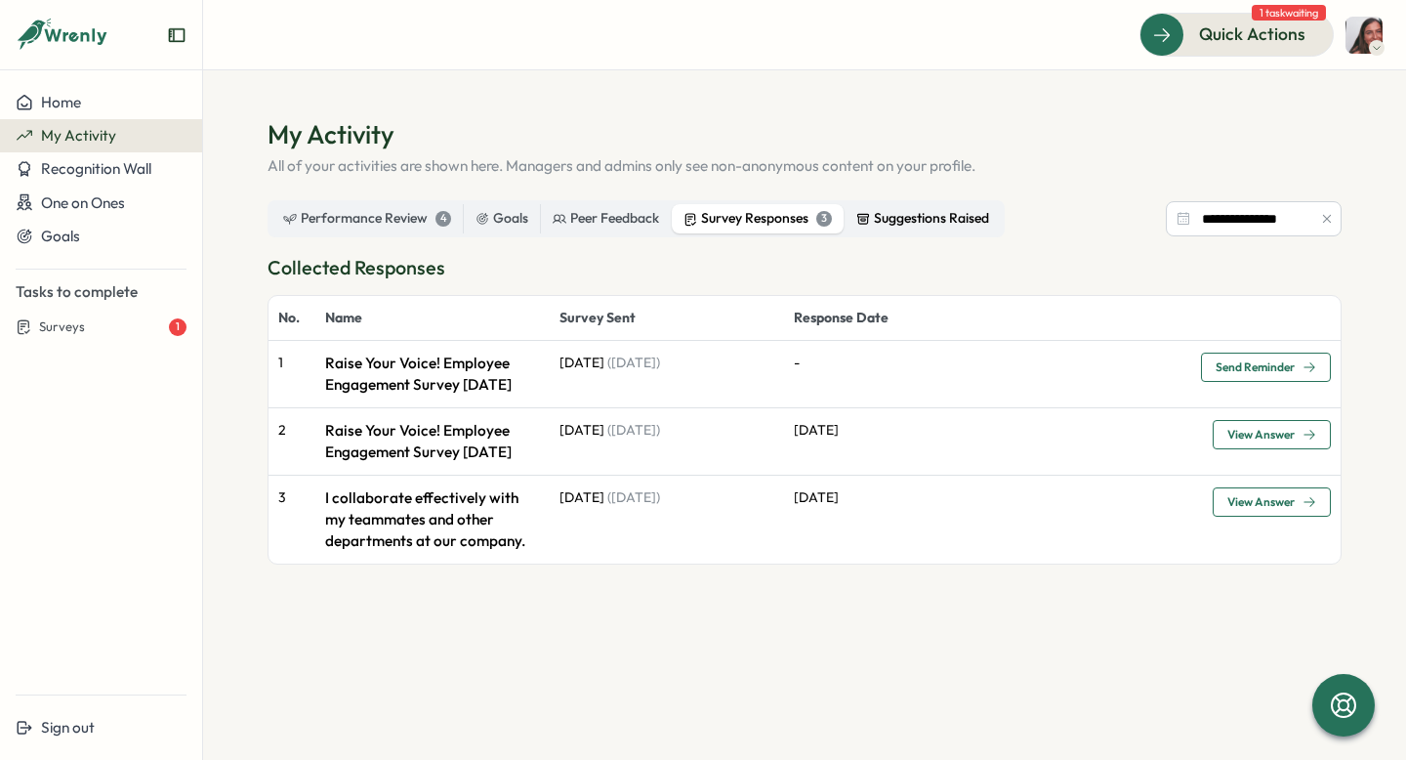
click at [913, 218] on div "Suggestions Raised" at bounding box center [922, 218] width 133 height 21
